Goal: Information Seeking & Learning: Find contact information

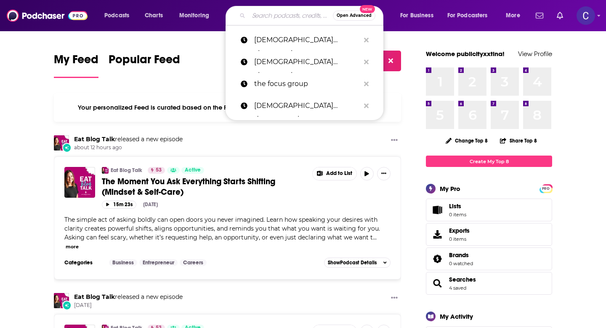
click at [262, 21] on input "Search podcasts, credits, & more..." at bounding box center [291, 15] width 84 height 13
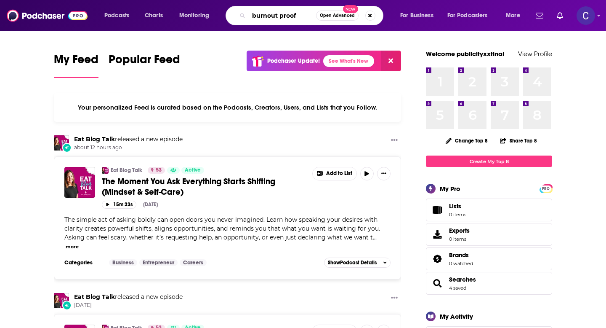
type input "burnout proof"
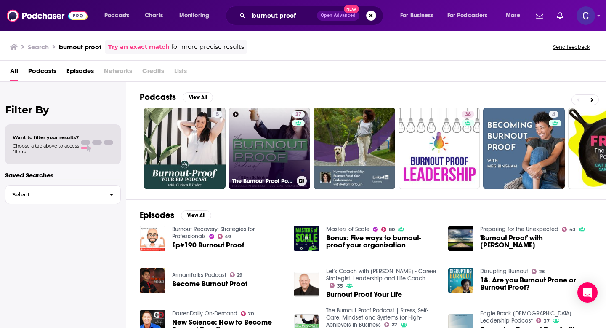
click at [270, 157] on link "27 The Burnout Proof Podcast | Stress, Self-Care, Mindset and Systems for High-…" at bounding box center [270, 148] width 82 height 82
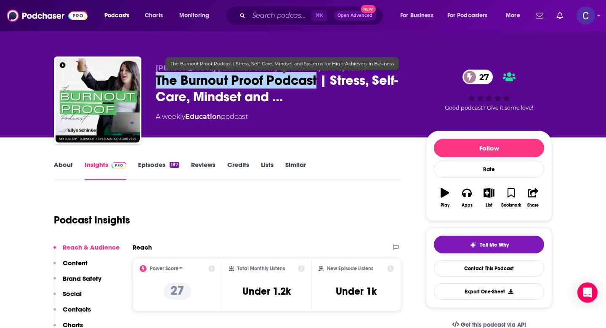
drag, startPoint x: 155, startPoint y: 80, endPoint x: 320, endPoint y: 81, distance: 164.6
click at [320, 81] on div "[PERSON_NAME] | Burnout Coach, Consultant, and Speaker The Burnout Proof Podcas…" at bounding box center [303, 101] width 498 height 91
copy h2 "The Burnout Proof Podcast"
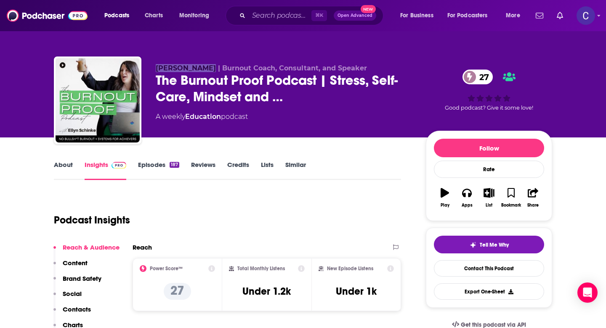
drag, startPoint x: 155, startPoint y: 67, endPoint x: 202, endPoint y: 70, distance: 47.3
click at [202, 70] on div "[PERSON_NAME] | Burnout Coach, Consultant, and Speaker The Burnout Proof Podcas…" at bounding box center [303, 101] width 498 height 91
copy span "[PERSON_NAME]"
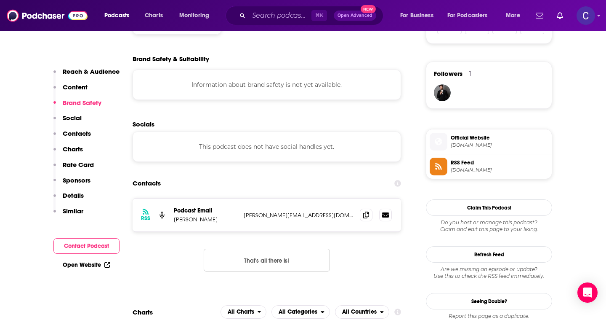
scroll to position [586, 0]
click at [368, 216] on icon at bounding box center [366, 213] width 6 height 7
click at [278, 19] on input "Search podcasts, credits, & more..." at bounding box center [280, 15] width 63 height 13
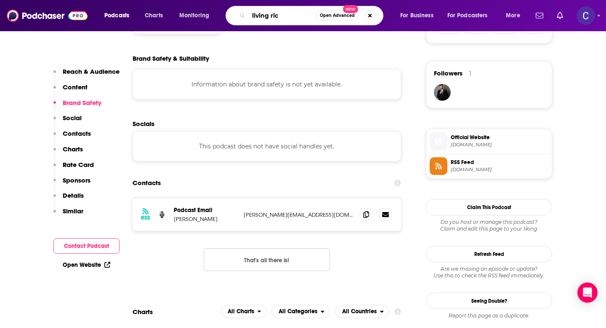
type input "living rich"
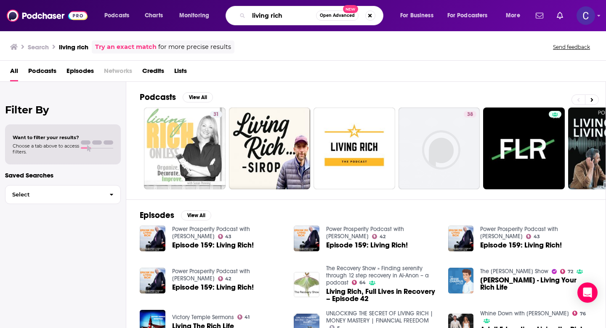
click at [285, 17] on input "living rich" at bounding box center [282, 15] width 67 height 13
drag, startPoint x: 291, startPoint y: 17, endPoint x: 228, endPoint y: 17, distance: 62.7
click at [228, 17] on div "living rich Open Advanced New" at bounding box center [305, 15] width 158 height 19
paste input "The Art Of Imperfect Adulting"
type input "The Art Of Imperfect Adulting"
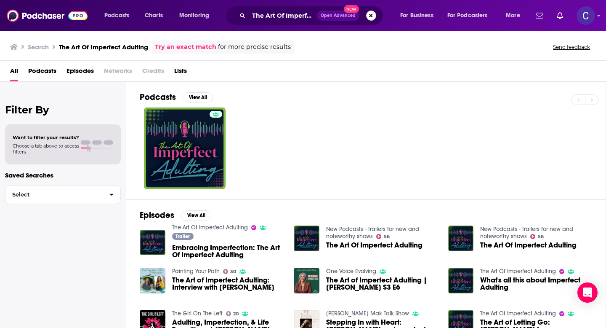
click at [370, 19] on button "Search podcasts, credits, & more..." at bounding box center [371, 16] width 10 height 10
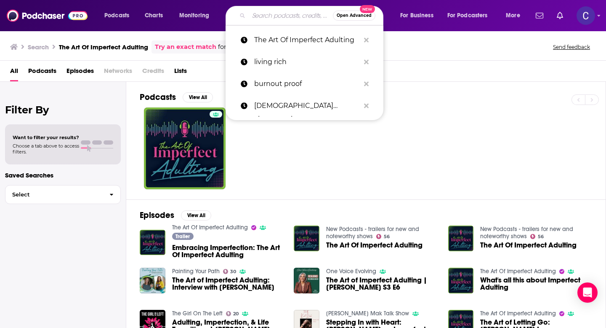
click at [308, 19] on input "Search podcasts, credits, & more..." at bounding box center [291, 15] width 84 height 13
paste input "Healing The Source Podcast"
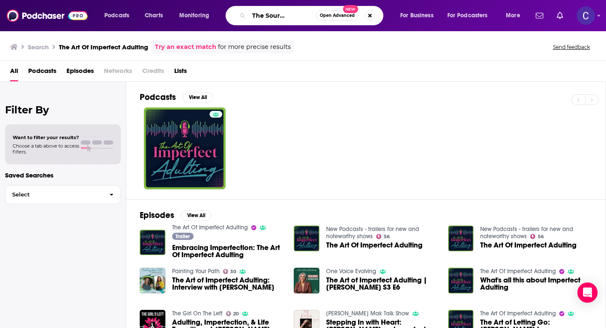
type input "Healing The Source Podcast"
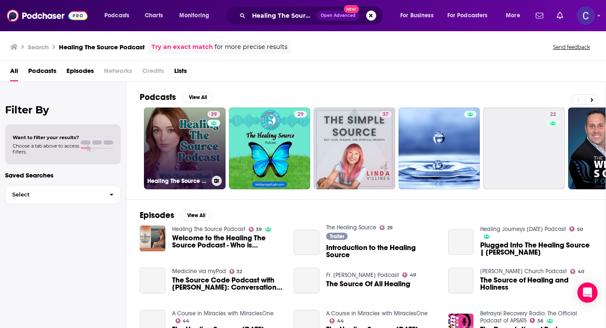
click at [189, 153] on link "39 Healing The Source Podcast" at bounding box center [185, 148] width 82 height 82
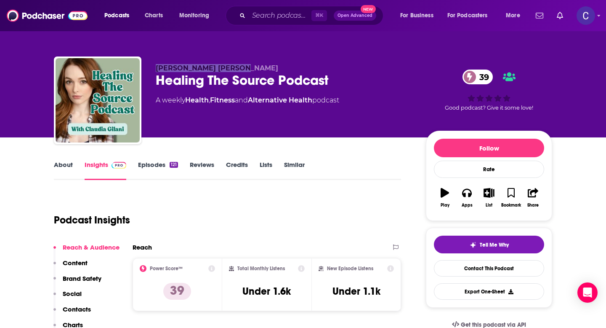
drag, startPoint x: 154, startPoint y: 66, endPoint x: 249, endPoint y: 66, distance: 94.7
click at [249, 66] on div "[PERSON_NAME] [PERSON_NAME] Healing The Source Podcast 39 A weekly Health , Fit…" at bounding box center [303, 101] width 498 height 91
copy span "[PERSON_NAME] [PERSON_NAME]"
click at [264, 74] on div "Healing The Source Podcast 39" at bounding box center [284, 80] width 257 height 16
click at [264, 18] on input "Search podcasts, credits, & more..." at bounding box center [280, 15] width 63 height 13
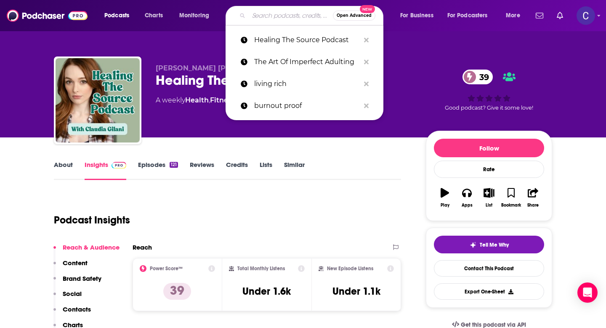
paste input "The Evolving Wellness Podcast with [PERSON_NAME] Wellness"
type input "The Evolving Wellness Podcast with [PERSON_NAME] Wellness"
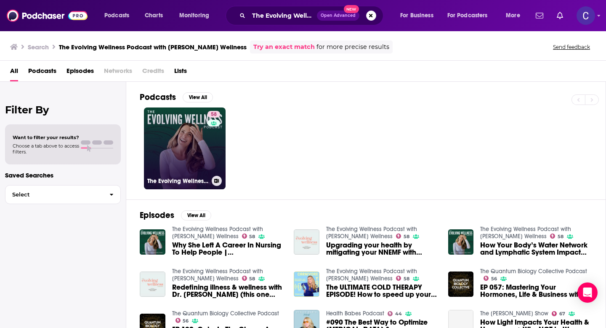
click at [203, 153] on link "58 The Evolving Wellness Podcast with [PERSON_NAME] Wellness" at bounding box center [185, 148] width 82 height 82
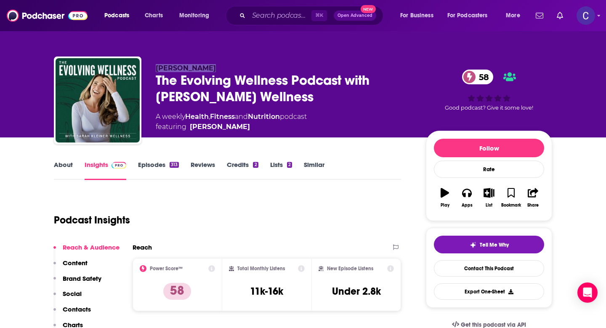
drag, startPoint x: 156, startPoint y: 66, endPoint x: 232, endPoint y: 66, distance: 75.4
click at [232, 66] on p "[PERSON_NAME]" at bounding box center [284, 68] width 257 height 8
copy span "[PERSON_NAME]"
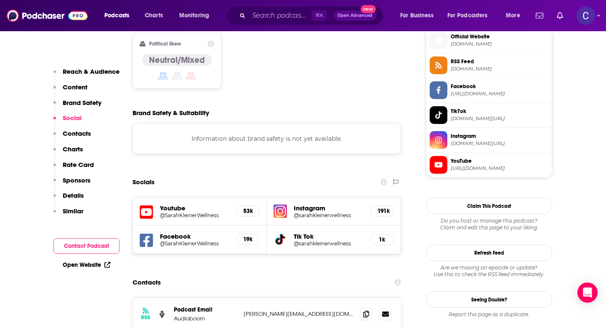
scroll to position [713, 0]
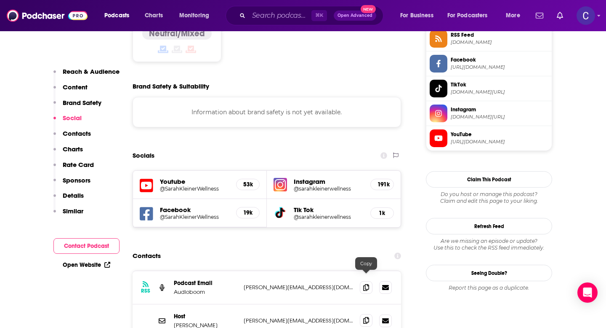
click at [366, 317] on icon at bounding box center [366, 320] width 6 height 7
click at [253, 18] on input "Search podcasts, credits, & more..." at bounding box center [280, 15] width 63 height 13
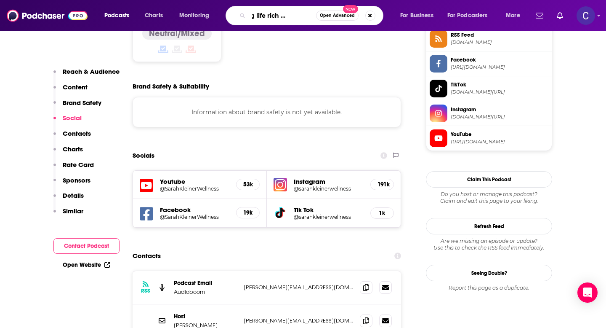
type input "making life rich movement"
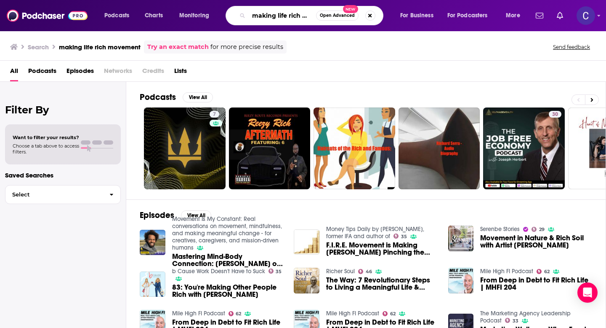
click at [262, 13] on input "making life rich movement" at bounding box center [282, 15] width 67 height 13
click at [274, 16] on input "making life rich movement" at bounding box center [282, 15] width 67 height 13
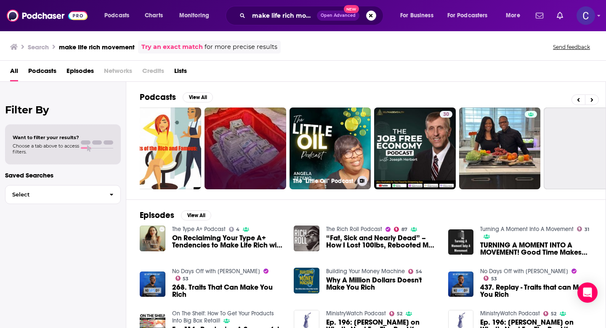
scroll to position [0, 109]
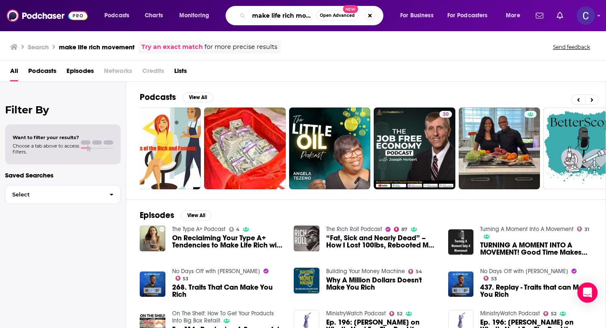
click at [285, 16] on input "make life rich movement" at bounding box center [282, 15] width 67 height 13
paste input "[PERSON_NAME]"
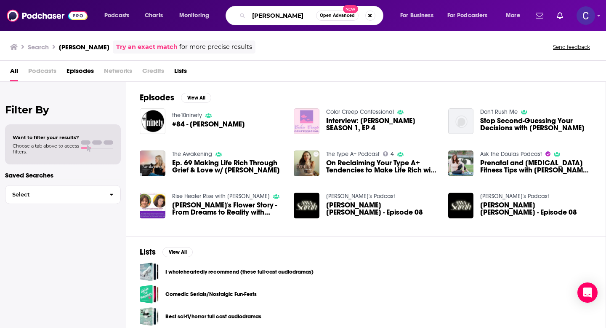
drag, startPoint x: 296, startPoint y: 14, endPoint x: 216, endPoint y: 14, distance: 80.0
click at [216, 14] on div "Podcasts Charts Monitoring [PERSON_NAME] Open Advanced New For Business For Pod…" at bounding box center [314, 15] width 430 height 19
click at [301, 16] on input "[PERSON_NAME]" at bounding box center [282, 15] width 67 height 13
type input "[PERSON_NAME] Make life rich"
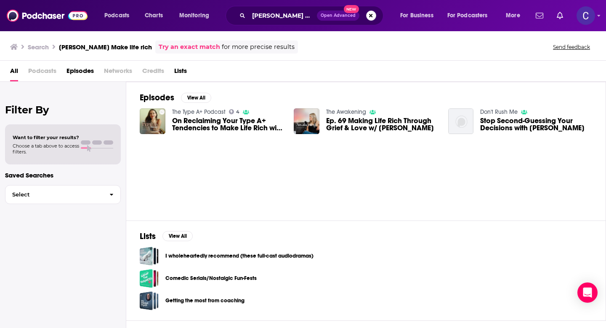
click at [367, 15] on button "Search podcasts, credits, & more..." at bounding box center [371, 16] width 10 height 10
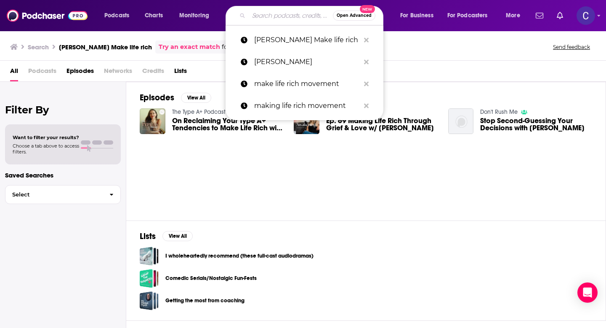
click at [274, 14] on input "Search podcasts, credits, & more..." at bounding box center [291, 15] width 84 height 13
paste input "[PERSON_NAME]"
type input "[PERSON_NAME]"
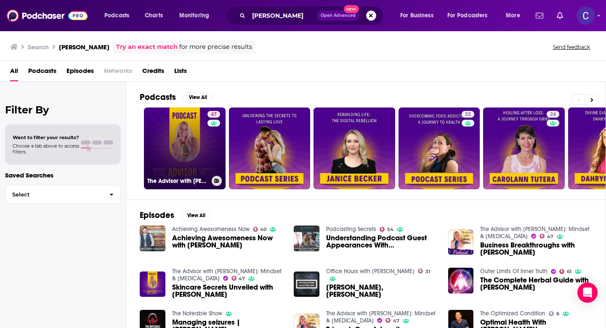
click at [178, 142] on link "47 The Advisor with [PERSON_NAME]: Mindset & [MEDICAL_DATA]" at bounding box center [185, 148] width 82 height 82
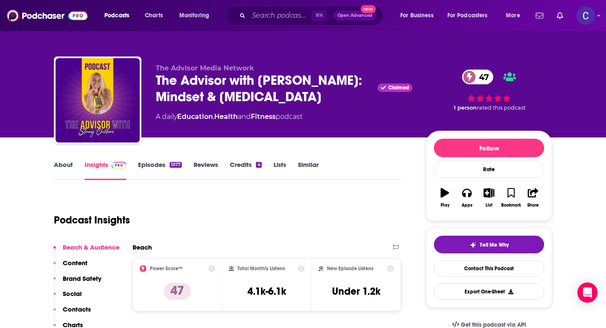
drag, startPoint x: 154, startPoint y: 77, endPoint x: 340, endPoint y: 108, distance: 188.5
click at [340, 108] on div "The Advisor Media Network The Advisor with [PERSON_NAME]: Mindset & [MEDICAL_DA…" at bounding box center [303, 101] width 498 height 91
copy h2 "The Advisor with [PERSON_NAME]: Mindset & [MEDICAL_DATA]"
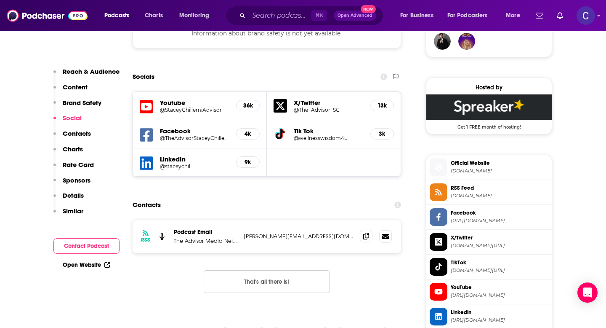
scroll to position [645, 0]
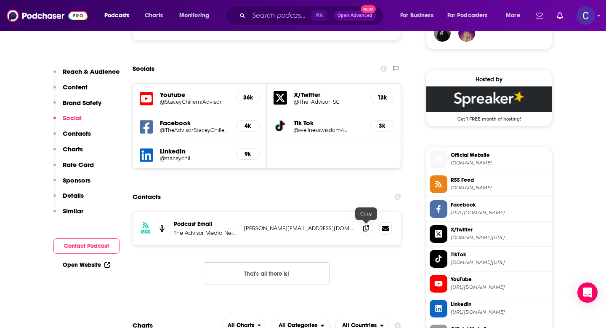
click at [367, 228] on icon at bounding box center [366, 227] width 6 height 7
click at [275, 16] on input "Search podcasts, credits, & more..." at bounding box center [280, 15] width 63 height 13
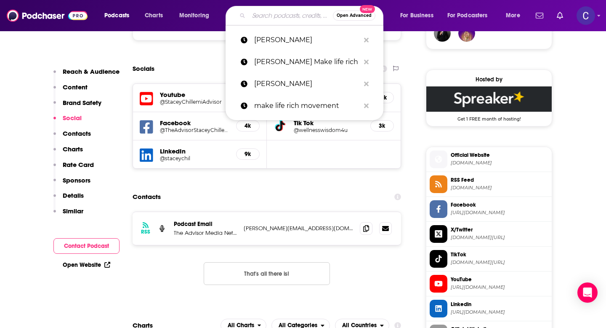
paste input "[MEDICAL_DATA]-ish"
type input "[MEDICAL_DATA]-ish"
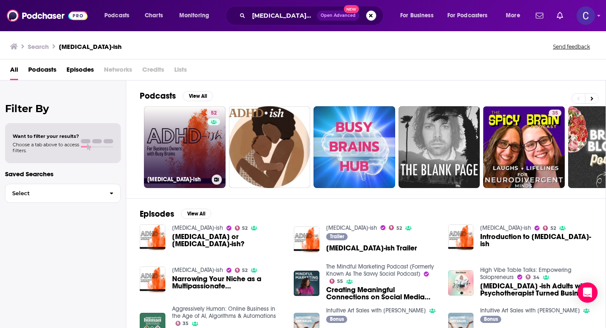
click at [162, 146] on link "52 [MEDICAL_DATA]-ish" at bounding box center [185, 147] width 82 height 82
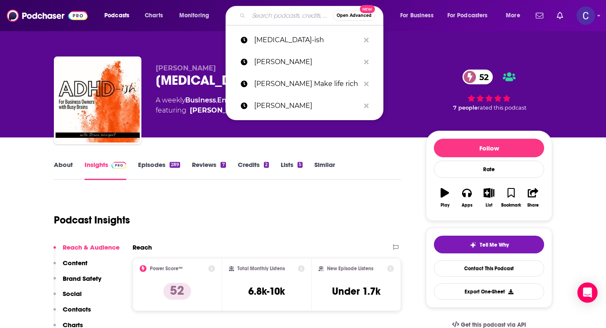
click at [274, 16] on input "Search podcasts, credits, & more..." at bounding box center [291, 15] width 84 height 13
paste input "[PERSON_NAME] [PERSON_NAME]"
type input "[PERSON_NAME] [PERSON_NAME]"
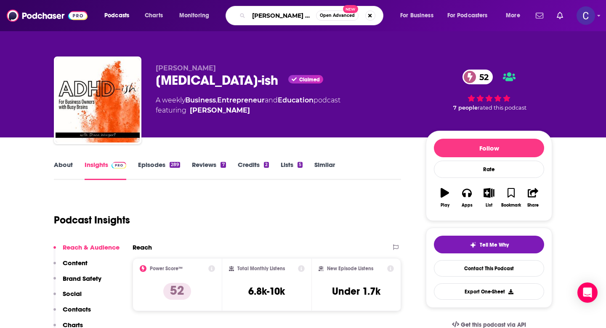
scroll to position [0, 12]
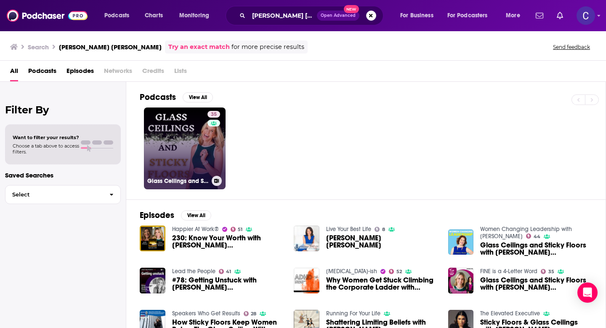
click at [178, 160] on link "35 Glass Ceilings and Sticky Floors: Shatter Limiting Beliefs - Redefine Succes…" at bounding box center [185, 148] width 82 height 82
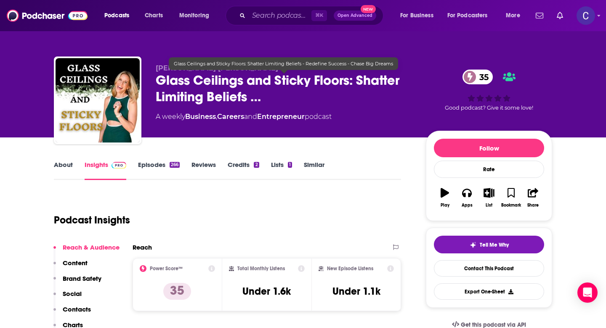
drag, startPoint x: 154, startPoint y: 82, endPoint x: 352, endPoint y: 81, distance: 197.4
click at [352, 81] on div "[PERSON_NAME] [PERSON_NAME] Glass Ceilings and Sticky Floors: Shatter Limiting …" at bounding box center [303, 101] width 498 height 91
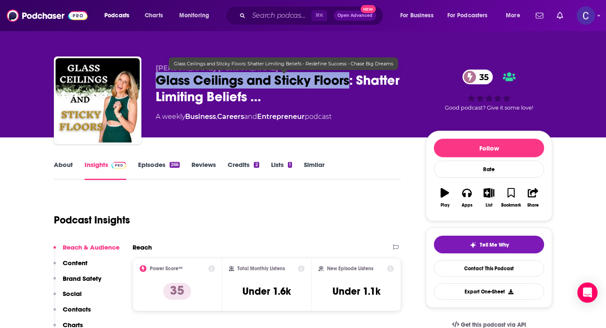
drag, startPoint x: 350, startPoint y: 83, endPoint x: 157, endPoint y: 81, distance: 193.2
click at [157, 81] on span "Glass Ceilings and Sticky Floors: Shatter Limiting Beliefs …" at bounding box center [284, 88] width 257 height 33
copy h2 "Glass Ceilings and Sticky Floors"
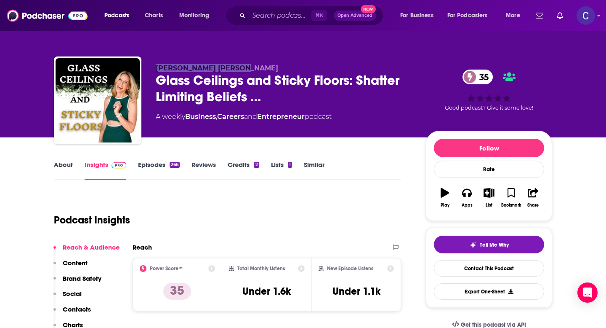
drag, startPoint x: 157, startPoint y: 64, endPoint x: 256, endPoint y: 66, distance: 98.9
click at [256, 66] on div "[PERSON_NAME] [PERSON_NAME] Glass Ceilings and Sticky Floors: Shatter Limiting …" at bounding box center [303, 101] width 498 height 91
copy span "[PERSON_NAME] [PERSON_NAME]"
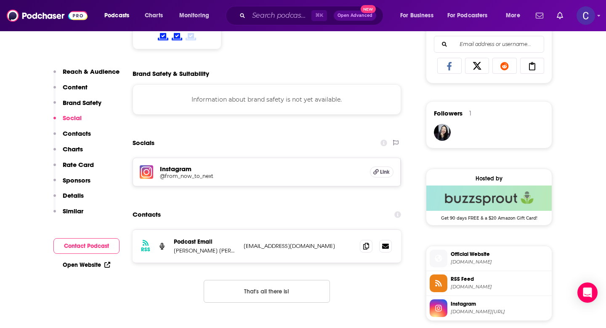
scroll to position [553, 0]
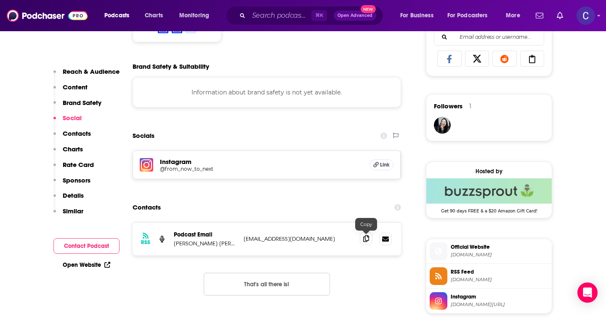
click at [364, 239] on icon at bounding box center [366, 238] width 6 height 7
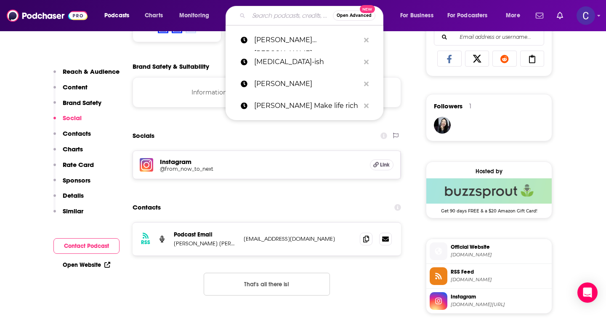
click at [263, 14] on input "Search podcasts, credits, & more..." at bounding box center [291, 15] width 84 height 13
paste input "[PERSON_NAME]"
type input "[PERSON_NAME]"
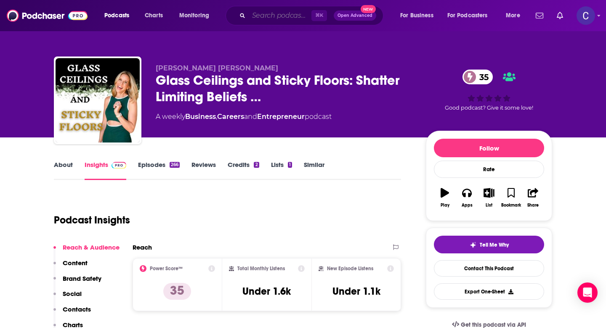
click at [261, 16] on input "Search podcasts, credits, & more..." at bounding box center [280, 15] width 63 height 13
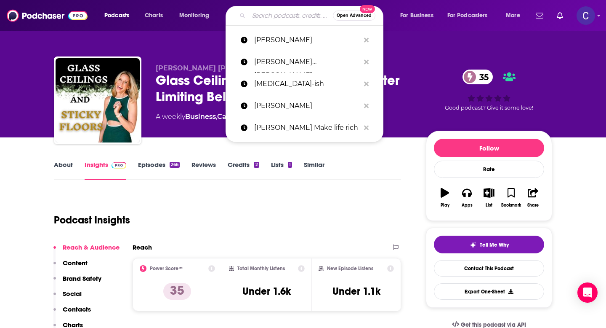
paste input "[PERSON_NAME]"
type input "[PERSON_NAME]"
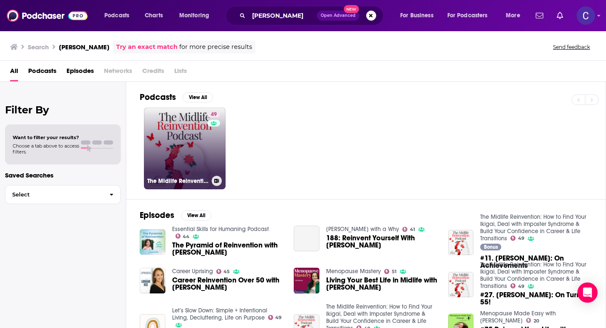
click at [188, 150] on link "49 The Midlife Reinvention: How to Find Your Ikigai, Deal with Imposter Syndrom…" at bounding box center [185, 148] width 82 height 82
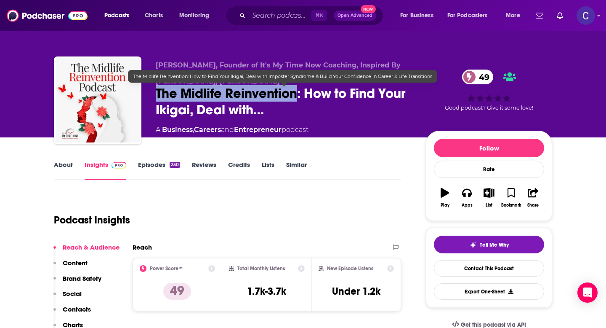
drag, startPoint x: 152, startPoint y: 95, endPoint x: 297, endPoint y: 95, distance: 144.8
click at [297, 95] on div "[PERSON_NAME], Founder of It's My Time Now Coaching, Inspired By [PERSON_NAME],…" at bounding box center [303, 101] width 498 height 91
copy h2 "The Midlife Reinvention"
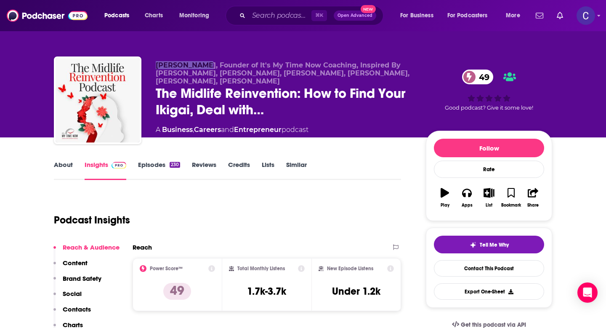
drag, startPoint x: 156, startPoint y: 63, endPoint x: 200, endPoint y: 64, distance: 43.8
click at [200, 64] on span "[PERSON_NAME], Founder of It's My Time Now Coaching, Inspired By [PERSON_NAME],…" at bounding box center [283, 73] width 254 height 24
copy span "[PERSON_NAME]"
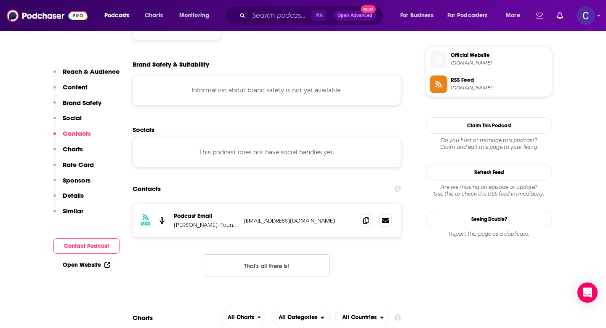
scroll to position [748, 0]
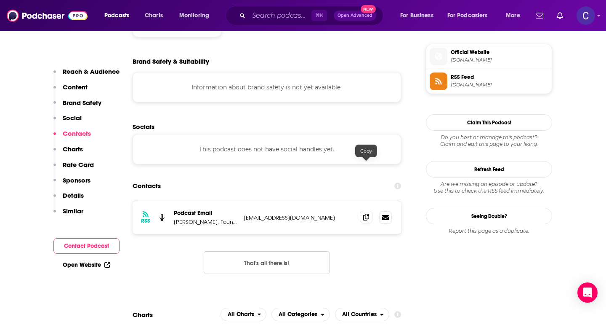
click at [369, 210] on span at bounding box center [366, 216] width 13 height 13
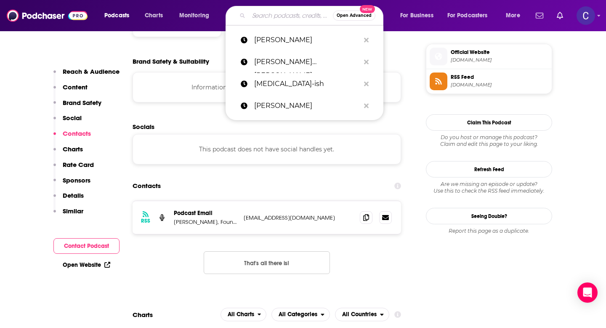
click at [266, 16] on input "Search podcasts, credits, & more..." at bounding box center [291, 15] width 84 height 13
paste input "[PERSON_NAME]"
type input "[PERSON_NAME]"
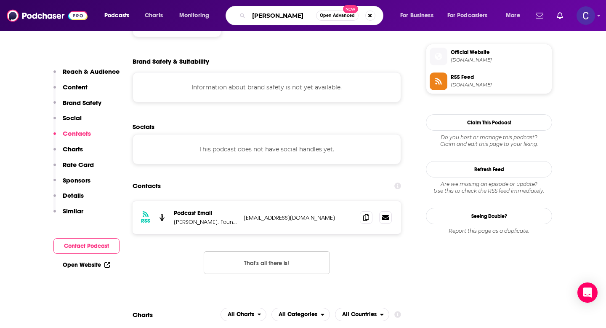
scroll to position [0, 15]
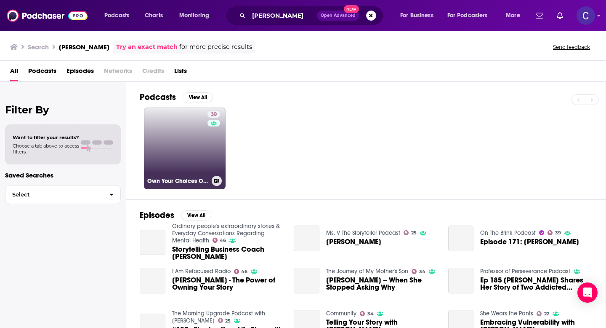
click at [187, 153] on link "30 Own Your Choices Own Your Life" at bounding box center [185, 148] width 82 height 82
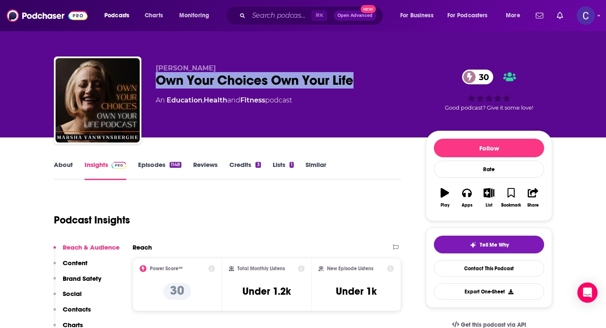
drag, startPoint x: 152, startPoint y: 78, endPoint x: 372, endPoint y: 78, distance: 220.2
click at [372, 78] on div "[PERSON_NAME] Own Your Choices Own Your Life 30 An Education , Health and Fitne…" at bounding box center [303, 101] width 498 height 91
copy h2 "Own Your Choices Own Your Life"
drag, startPoint x: 153, startPoint y: 67, endPoint x: 287, endPoint y: 67, distance: 134.3
click at [287, 67] on div "[PERSON_NAME] Own Your Choices Own Your Life 30 An Education , Health and Fitne…" at bounding box center [303, 101] width 498 height 91
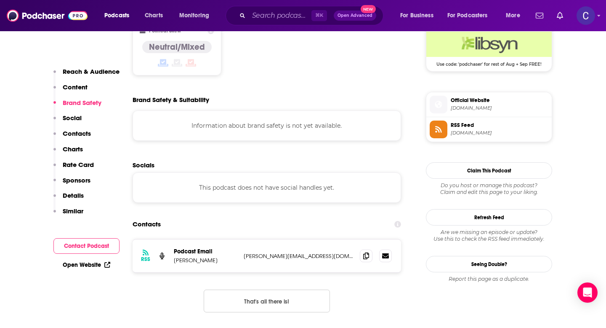
scroll to position [701, 0]
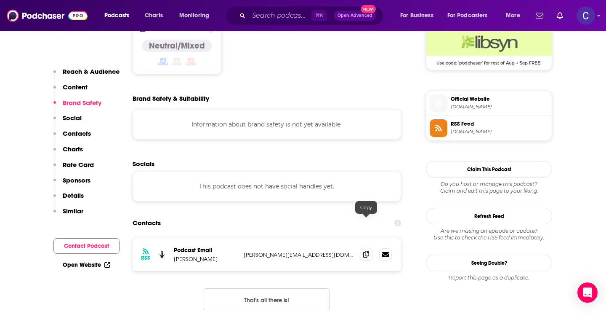
click at [368, 250] on icon at bounding box center [366, 253] width 6 height 7
click at [264, 19] on input "Search podcasts, credits, & more..." at bounding box center [280, 15] width 63 height 13
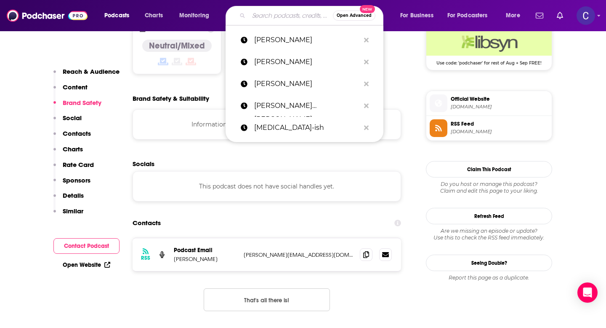
paste input "[PERSON_NAME]"
type input "[PERSON_NAME]"
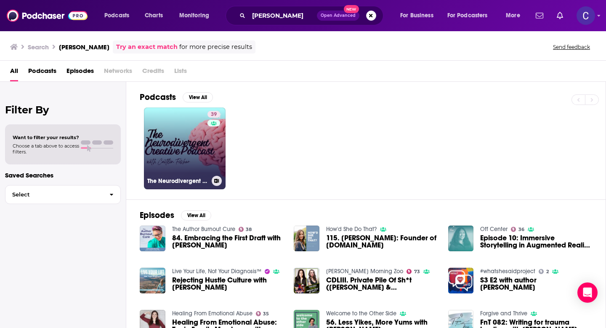
click at [183, 142] on link "39 The Neurodivergent Creative Podcast" at bounding box center [185, 148] width 82 height 82
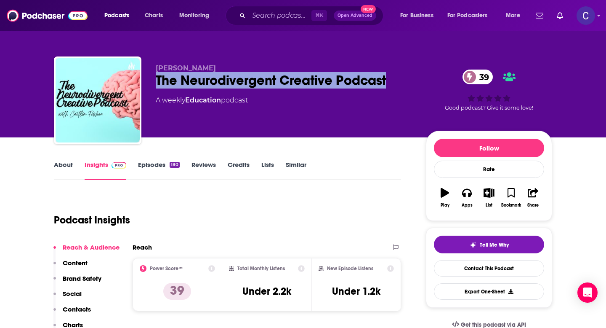
drag, startPoint x: 156, startPoint y: 80, endPoint x: 398, endPoint y: 80, distance: 242.1
click at [398, 80] on div "The Neurodivergent Creative Podcast 39" at bounding box center [284, 80] width 257 height 16
drag, startPoint x: 156, startPoint y: 68, endPoint x: 216, endPoint y: 68, distance: 59.8
click at [216, 68] on p "[PERSON_NAME]" at bounding box center [284, 68] width 257 height 8
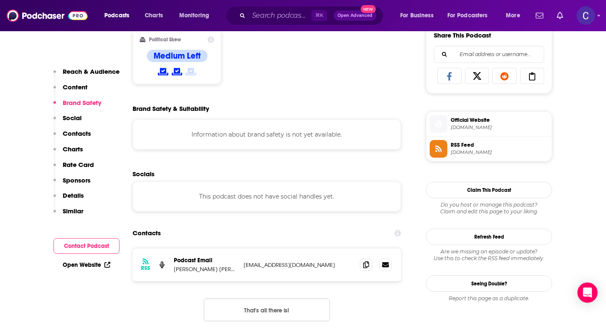
scroll to position [560, 0]
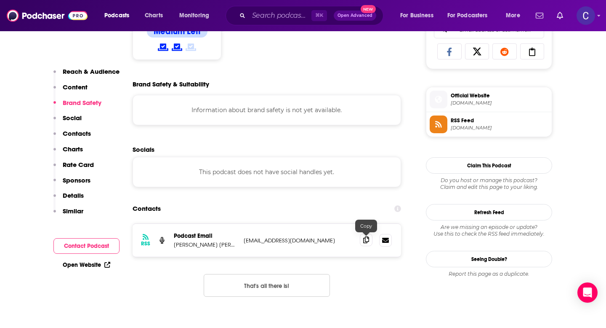
click at [367, 241] on icon at bounding box center [366, 239] width 6 height 7
click at [283, 18] on input "Search podcasts, credits, & more..." at bounding box center [280, 15] width 63 height 13
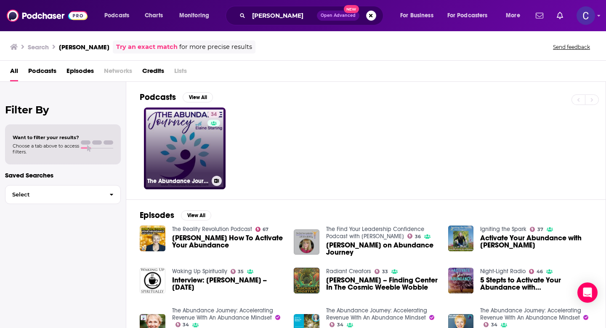
click at [186, 152] on link "34 The Abundance Journey: Accelerating Revenue With An Abundance Mindset" at bounding box center [185, 148] width 82 height 82
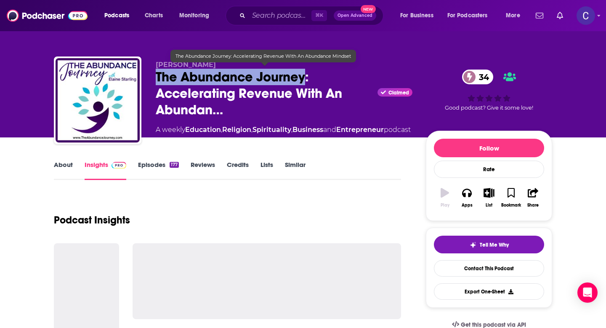
drag, startPoint x: 155, startPoint y: 71, endPoint x: 306, endPoint y: 72, distance: 151.6
click at [306, 72] on div "[PERSON_NAME] The Abundance Journey: Accelerating Revenue With An Abundan… Clai…" at bounding box center [303, 101] width 498 height 91
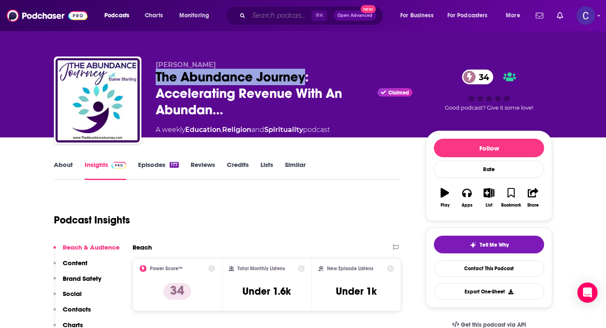
click at [256, 12] on input "Search podcasts, credits, & more..." at bounding box center [280, 15] width 63 height 13
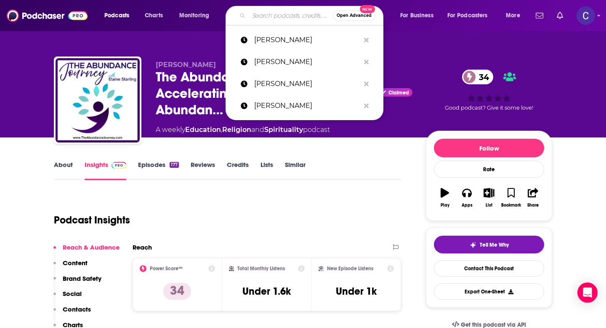
paste input "[PERSON_NAME]"
type input "[PERSON_NAME]"
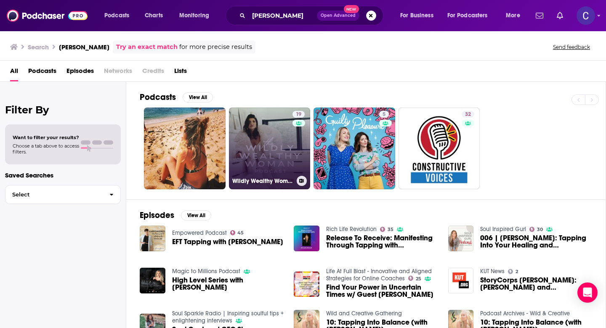
click at [248, 151] on link "19 Wildly Wealthy Woman Podcast" at bounding box center [270, 148] width 82 height 82
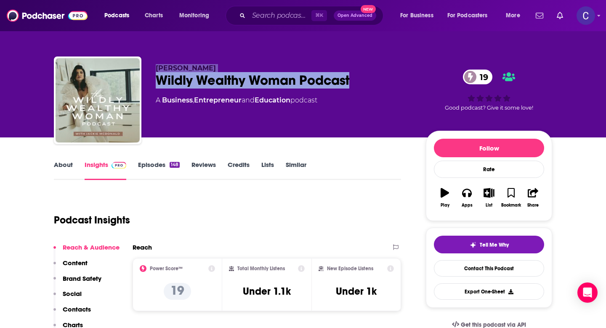
drag, startPoint x: 357, startPoint y: 88, endPoint x: 134, endPoint y: 85, distance: 222.7
click at [134, 85] on div "[PERSON_NAME] Wildly Wealthy Woman Podcast 19 A Business , Entrepreneur and Edu…" at bounding box center [303, 101] width 498 height 91
click at [160, 85] on div "Wildly Wealthy Woman Podcast 19" at bounding box center [284, 80] width 257 height 16
drag, startPoint x: 153, startPoint y: 81, endPoint x: 375, endPoint y: 81, distance: 221.8
click at [375, 81] on div "[PERSON_NAME] Wildly Wealthy Woman Podcast 19 A Business , Entrepreneur and Edu…" at bounding box center [303, 101] width 498 height 91
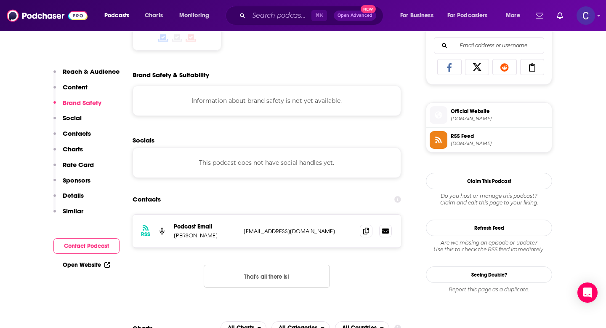
scroll to position [593, 0]
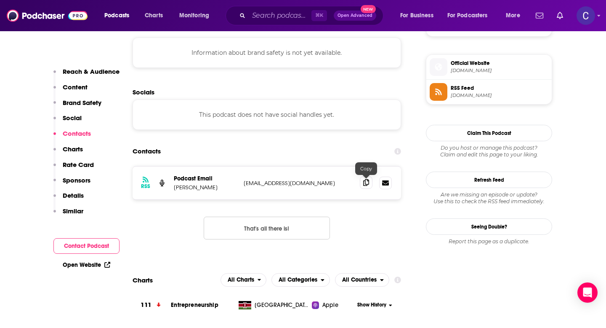
click at [368, 184] on icon at bounding box center [366, 182] width 6 height 7
